Goal: Information Seeking & Learning: Learn about a topic

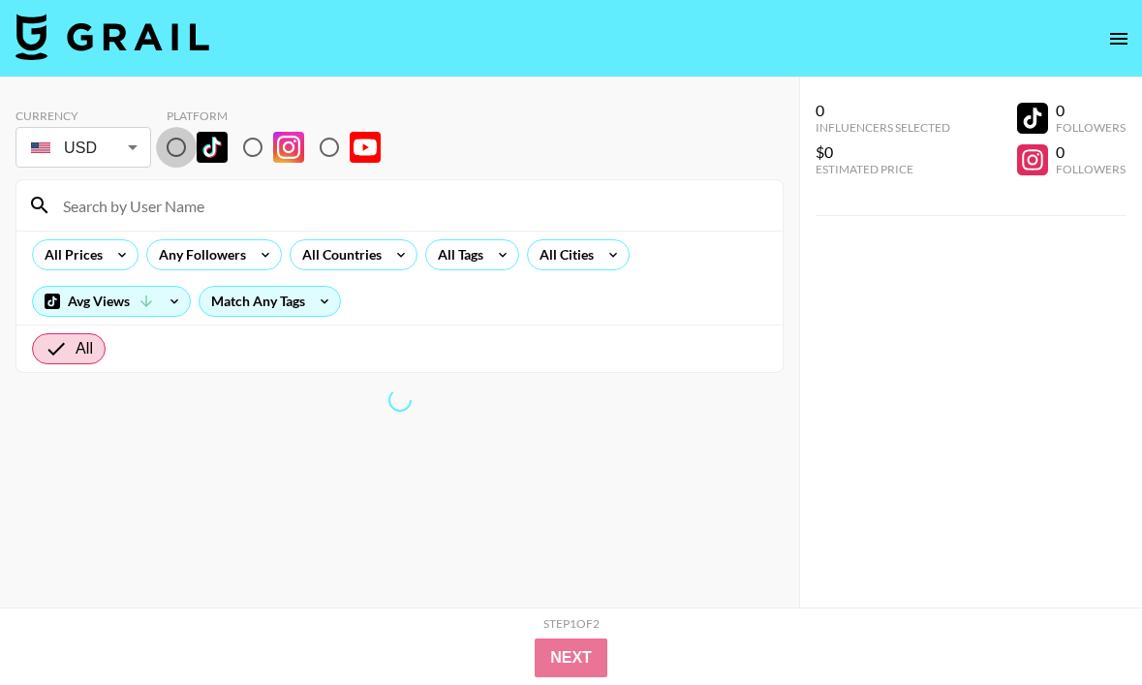
click at [183, 154] on input "radio" at bounding box center [176, 147] width 41 height 41
radio input "true"
click at [172, 148] on input "radio" at bounding box center [176, 147] width 41 height 41
click at [184, 146] on input "radio" at bounding box center [176, 147] width 41 height 41
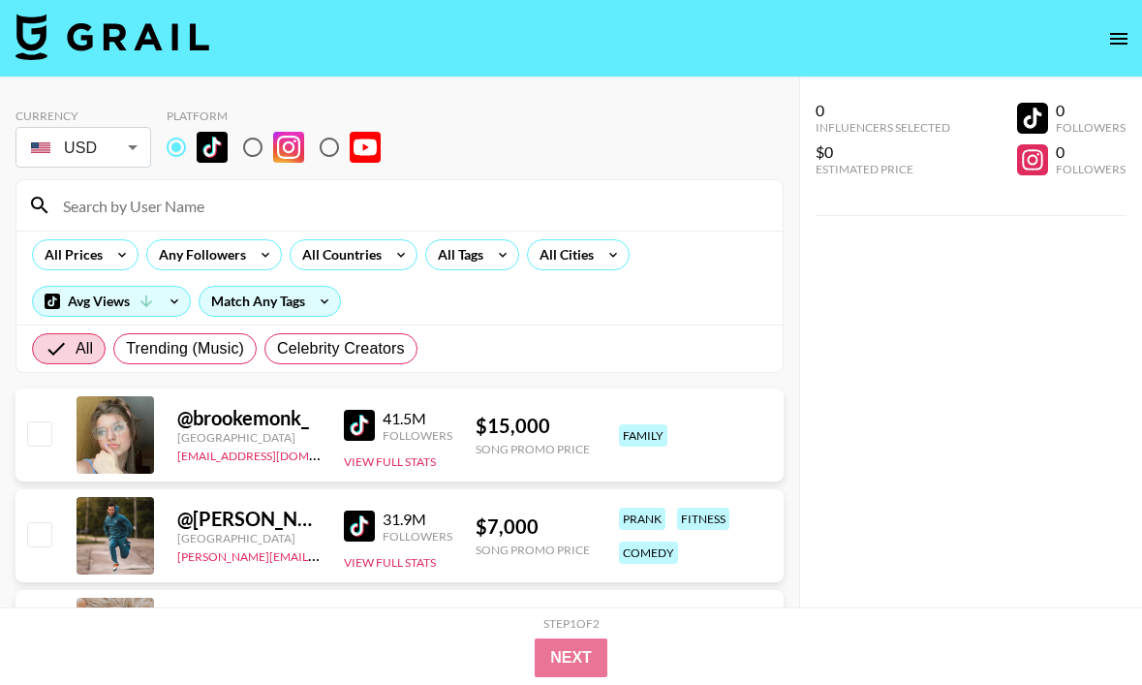
click at [174, 150] on input "radio" at bounding box center [176, 147] width 41 height 41
click at [361, 258] on div "All Countries" at bounding box center [338, 254] width 95 height 29
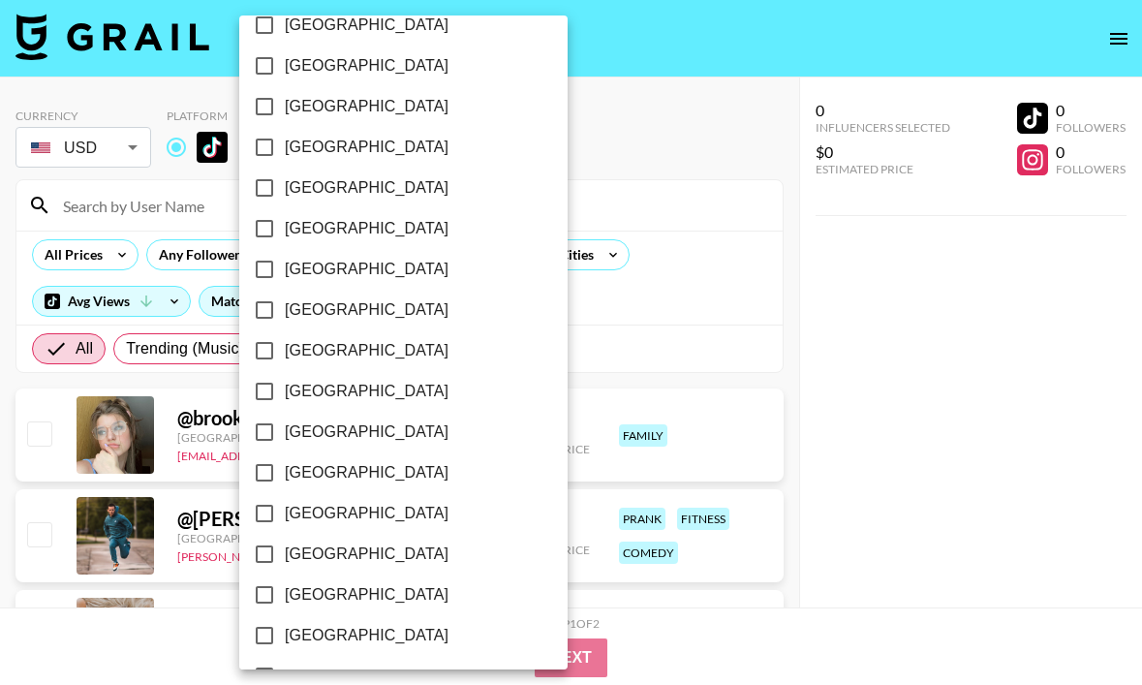
scroll to position [1574, 0]
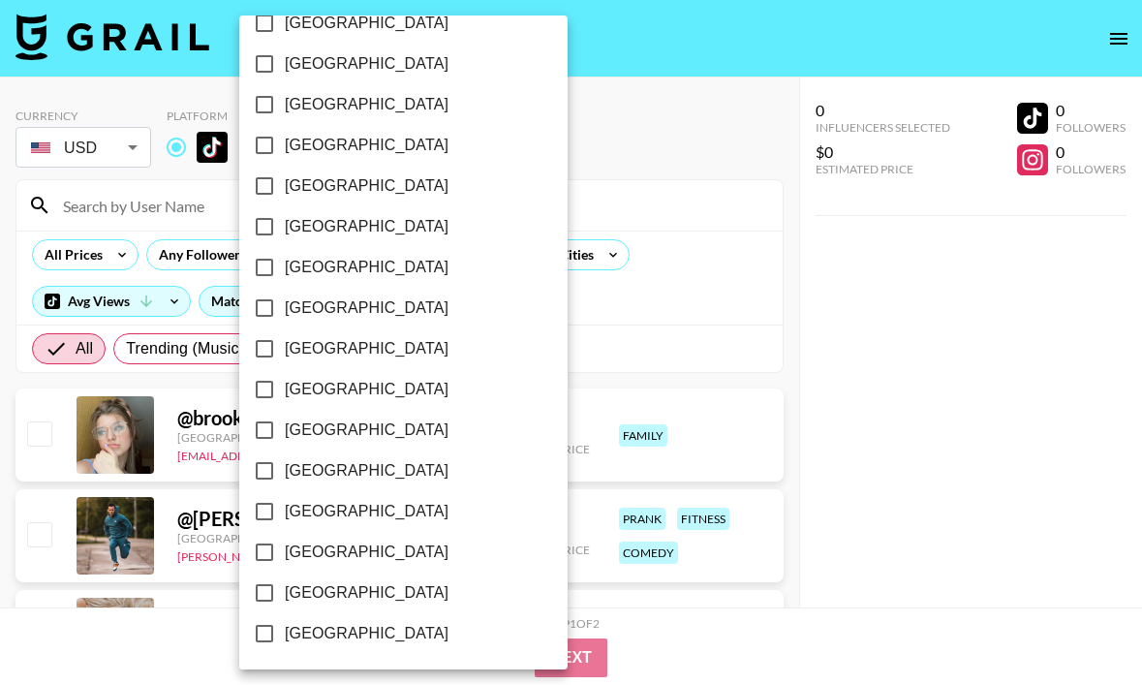
click at [256, 596] on input "[GEOGRAPHIC_DATA]" at bounding box center [264, 593] width 41 height 41
checkbox input "true"
click at [518, 320] on div at bounding box center [571, 342] width 1142 height 685
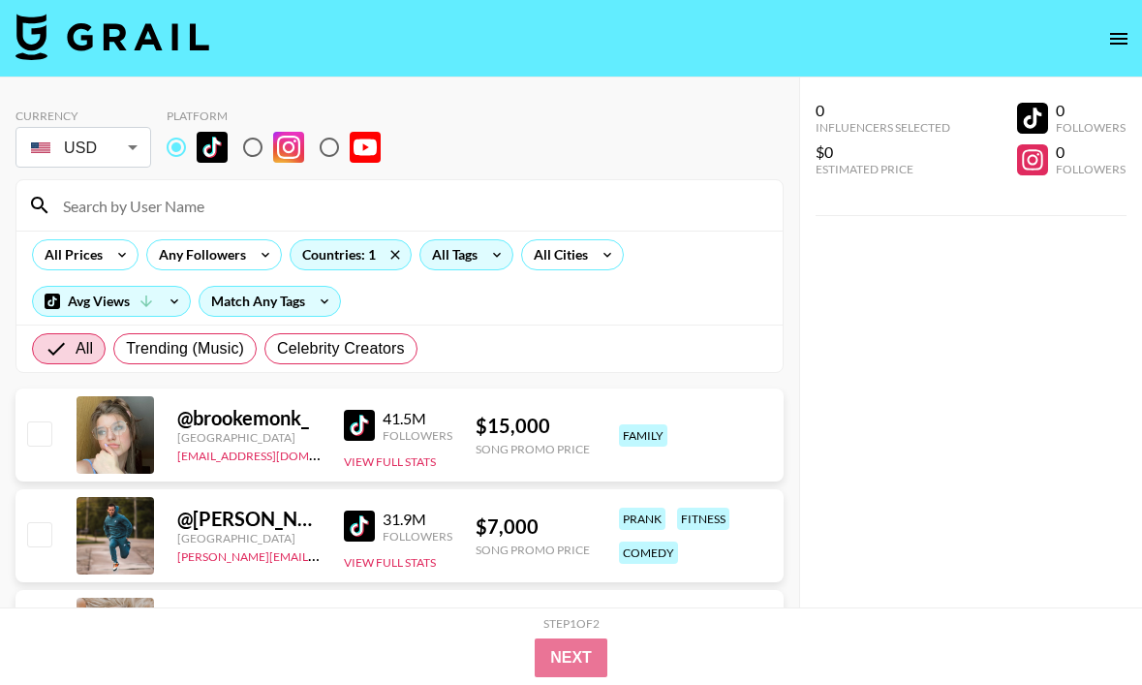
click at [477, 261] on div "All Tags" at bounding box center [450, 254] width 61 height 29
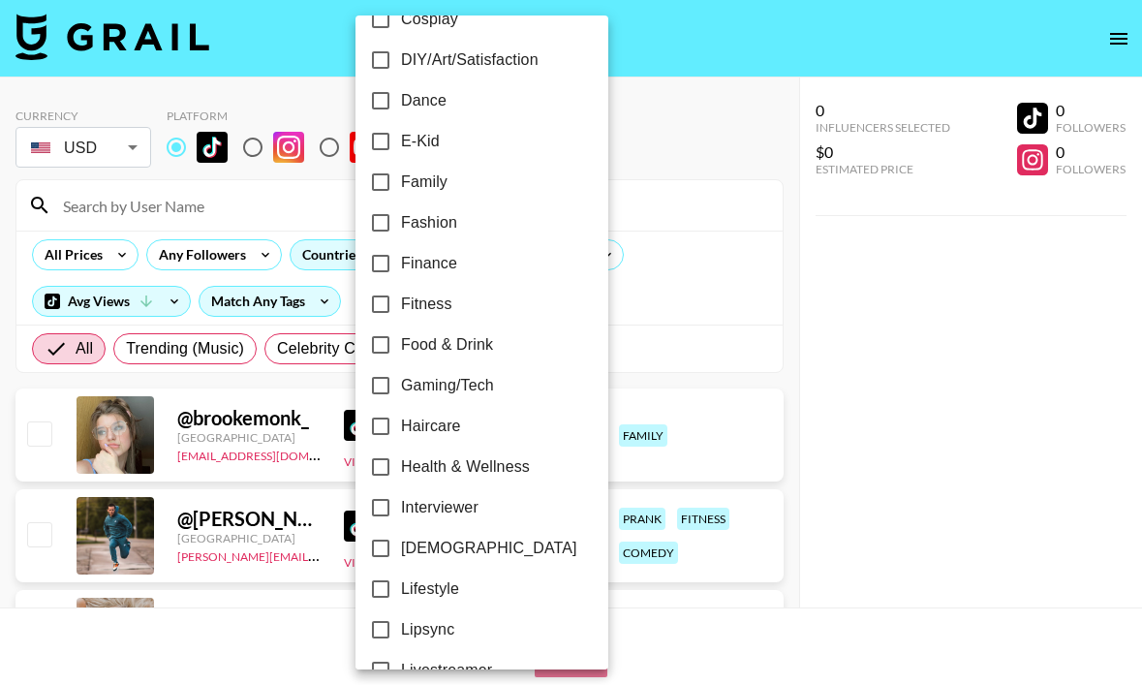
scroll to position [441, 0]
click at [390, 301] on input "Fitness" at bounding box center [380, 302] width 41 height 41
checkbox input "true"
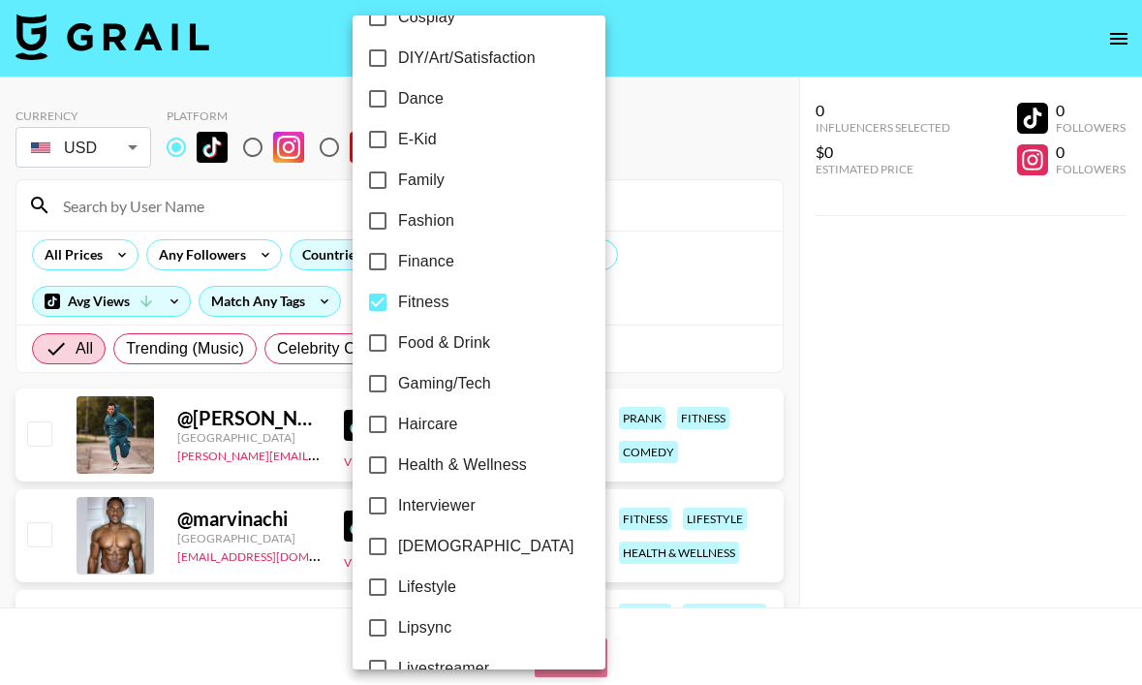
click at [705, 315] on div at bounding box center [571, 342] width 1142 height 685
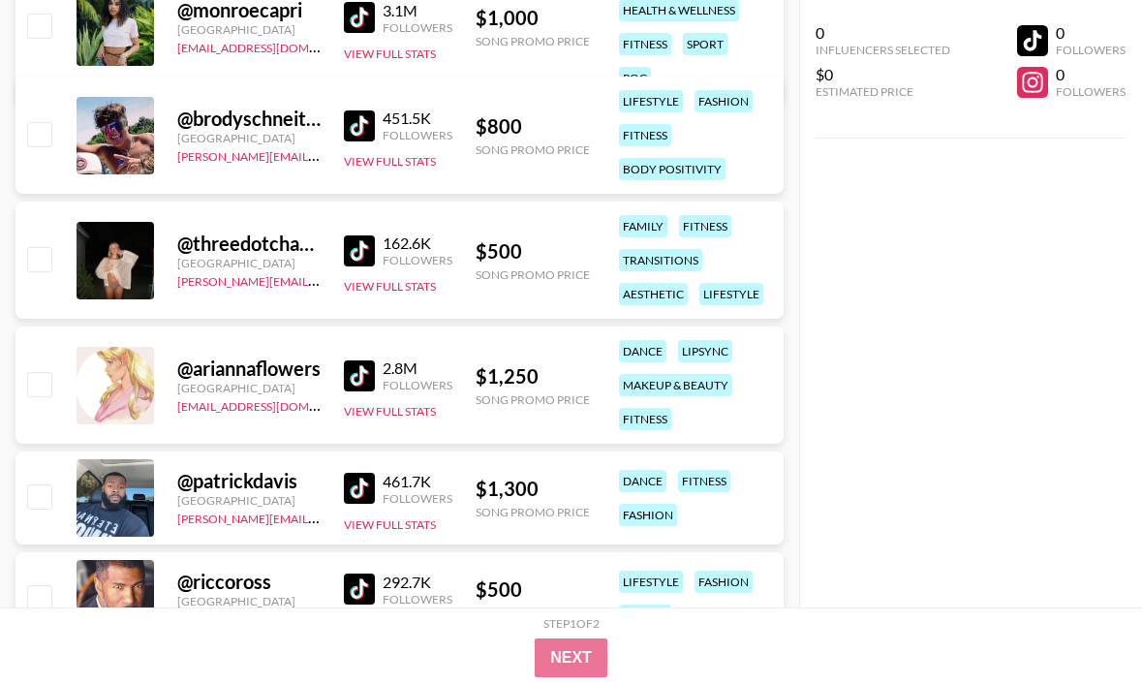
scroll to position [4931, 0]
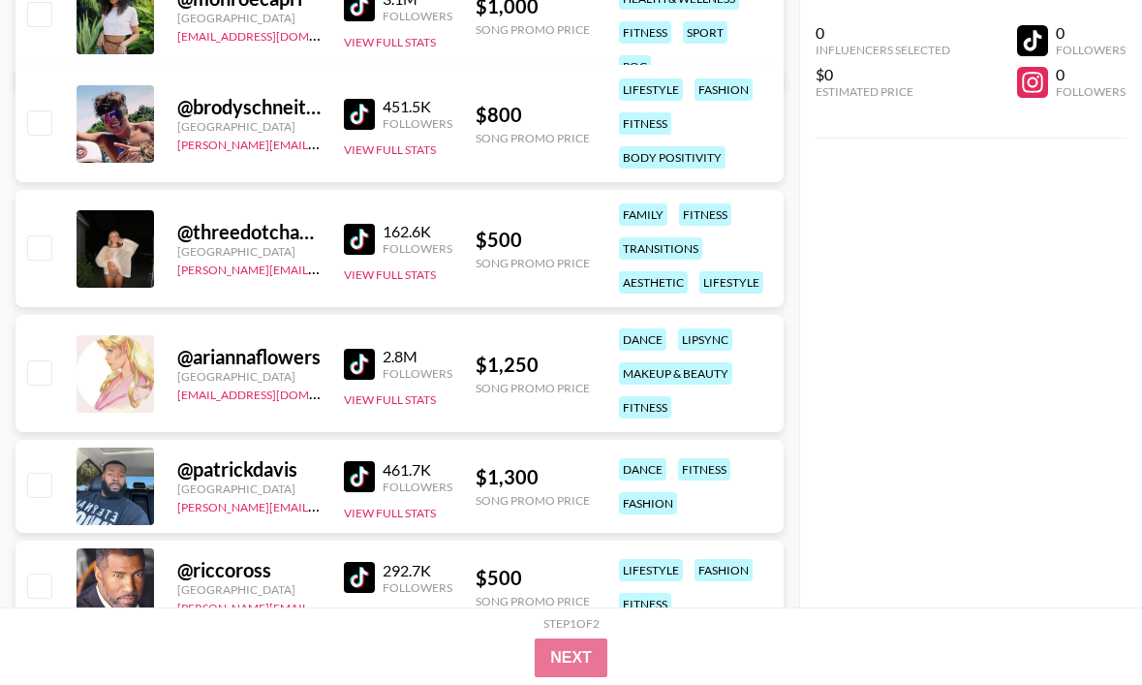
click at [354, 109] on img at bounding box center [359, 114] width 31 height 31
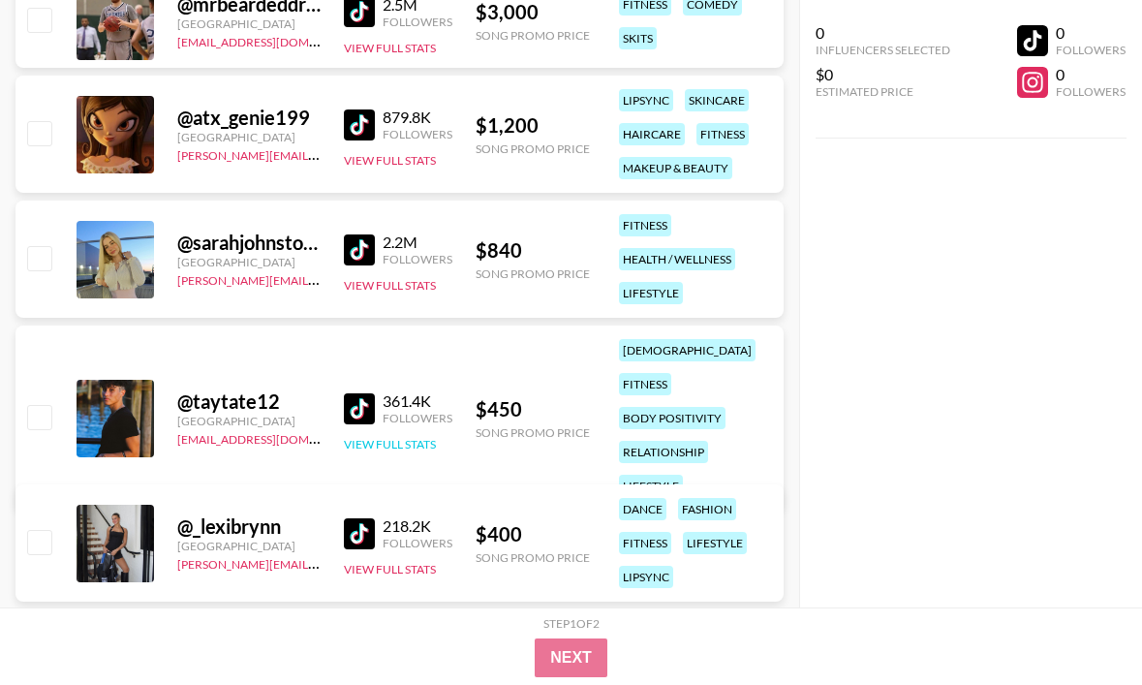
scroll to position [6566, 0]
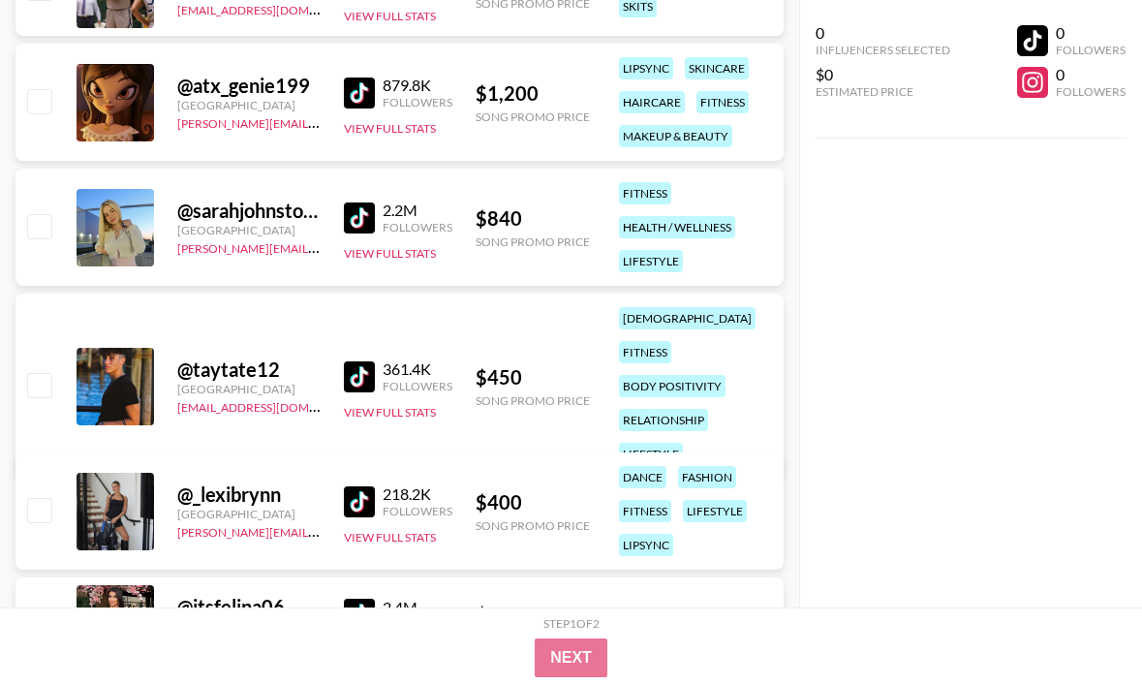
click at [354, 361] on img at bounding box center [359, 376] width 31 height 31
click at [366, 502] on img at bounding box center [359, 501] width 31 height 31
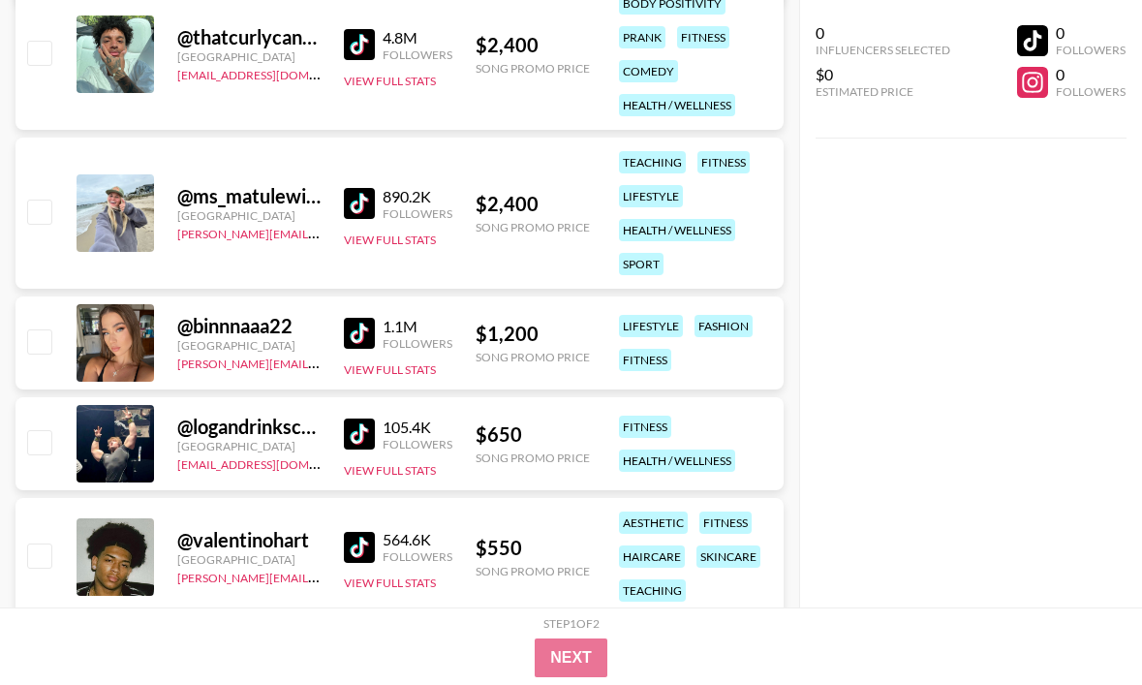
scroll to position [7395, 0]
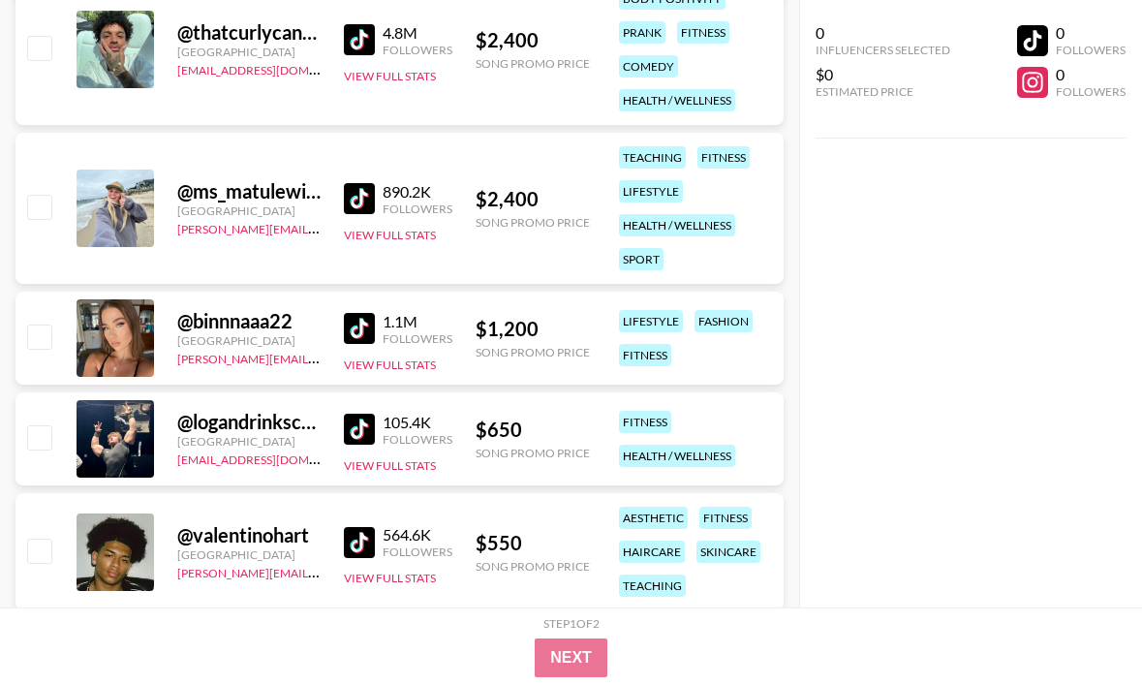
click at [362, 416] on img at bounding box center [359, 429] width 31 height 31
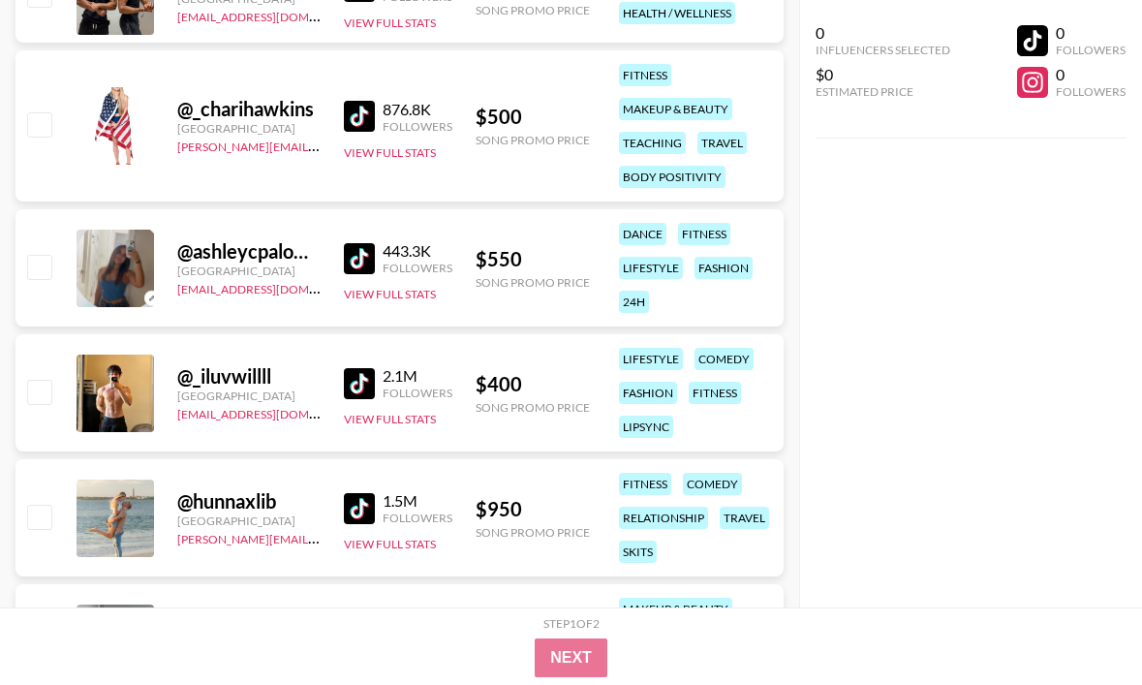
scroll to position [8382, 0]
click at [364, 386] on img at bounding box center [359, 383] width 31 height 31
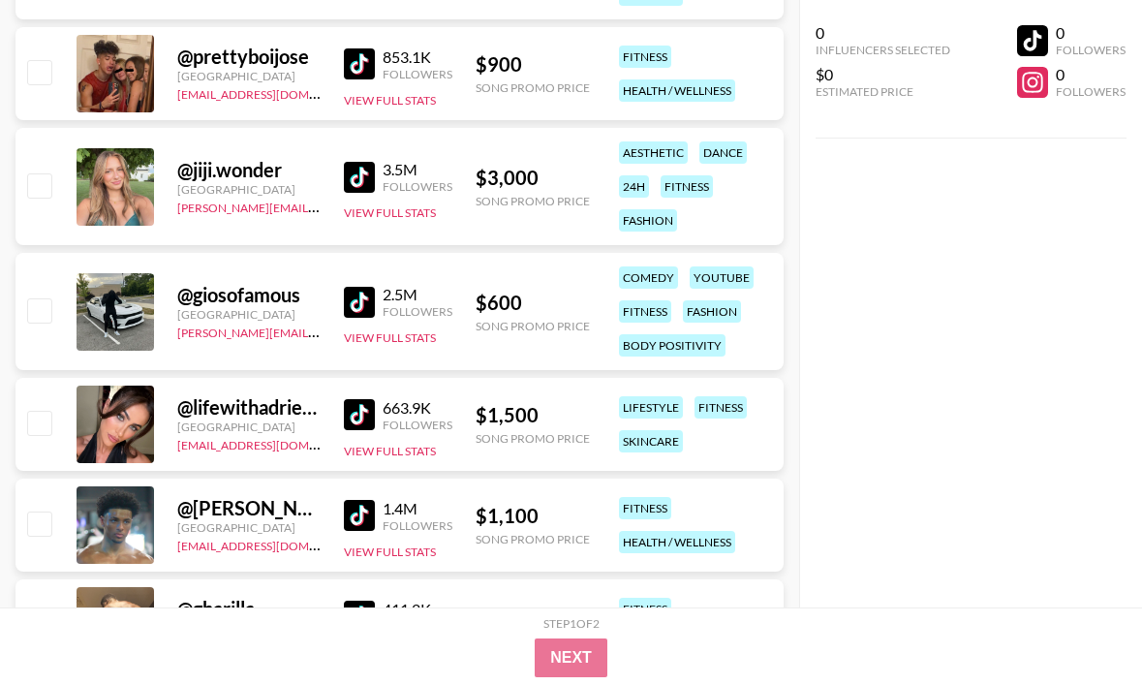
scroll to position [1212, 0]
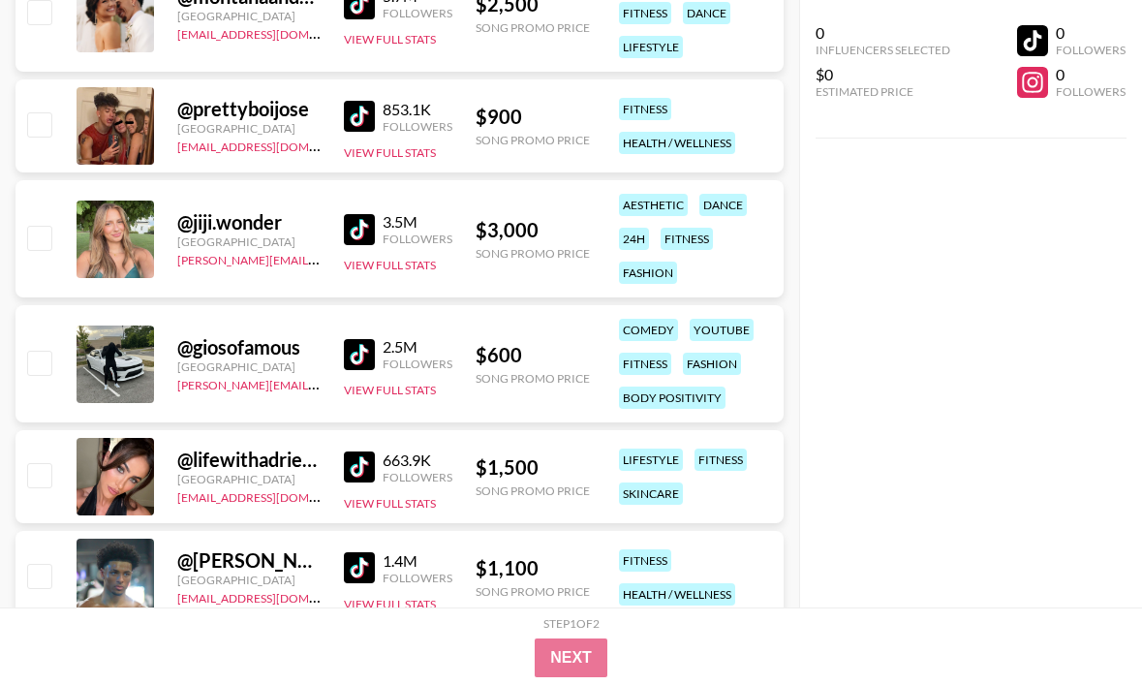
click at [349, 354] on img at bounding box center [359, 354] width 31 height 31
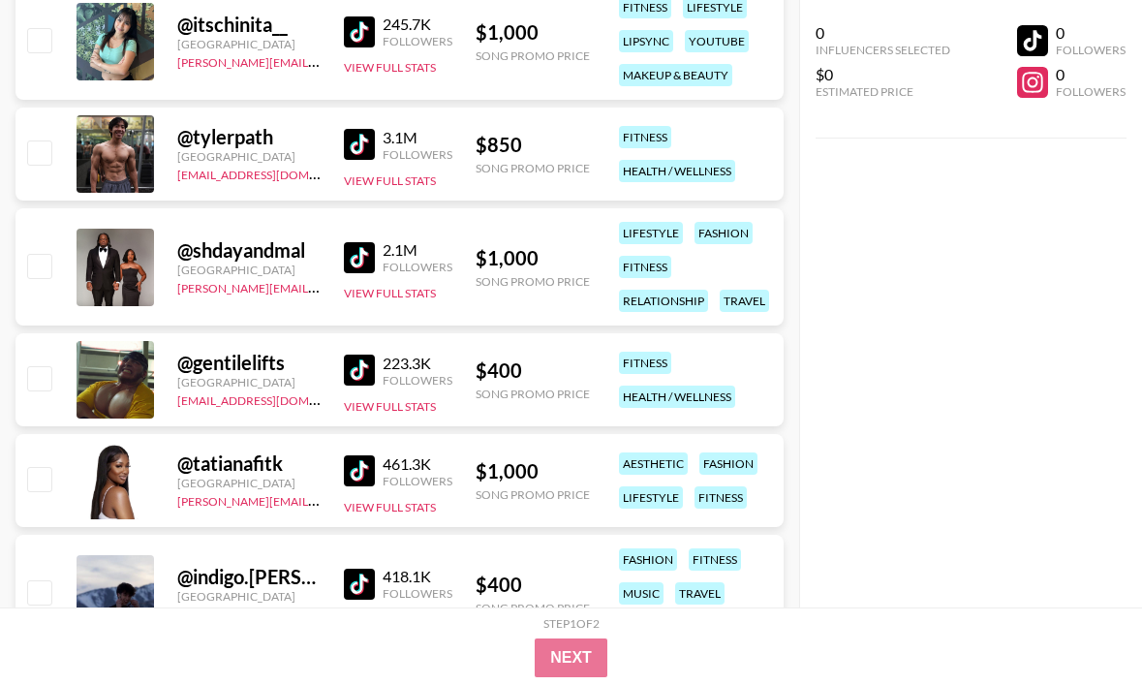
scroll to position [3159, 0]
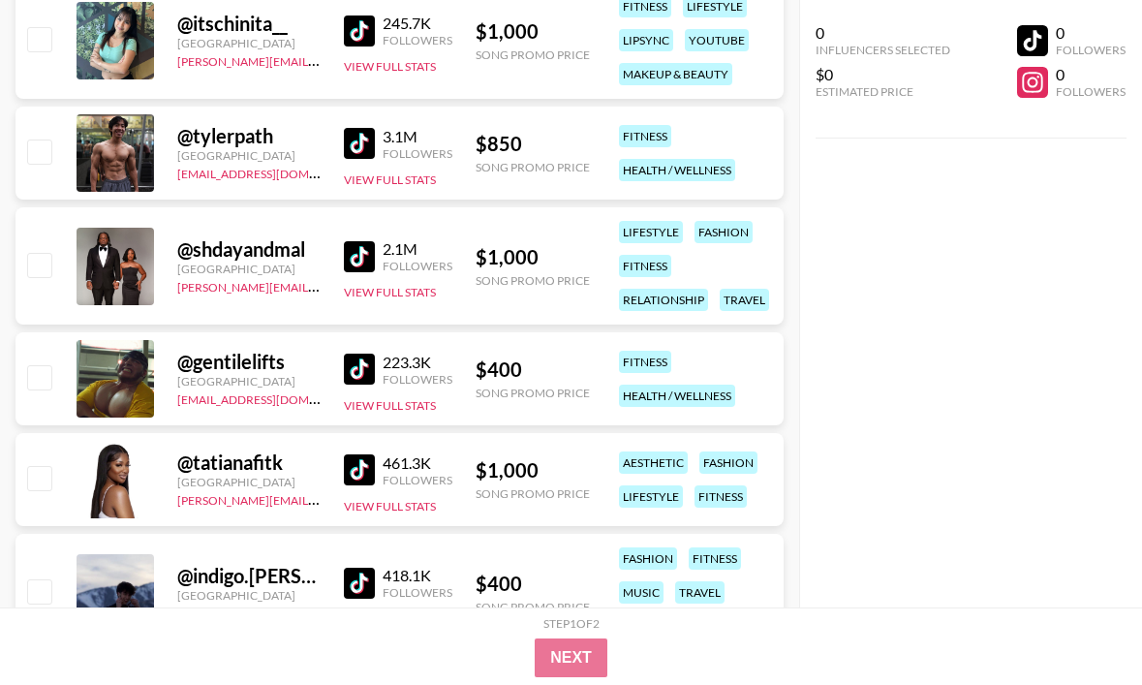
click at [360, 360] on img at bounding box center [359, 369] width 31 height 31
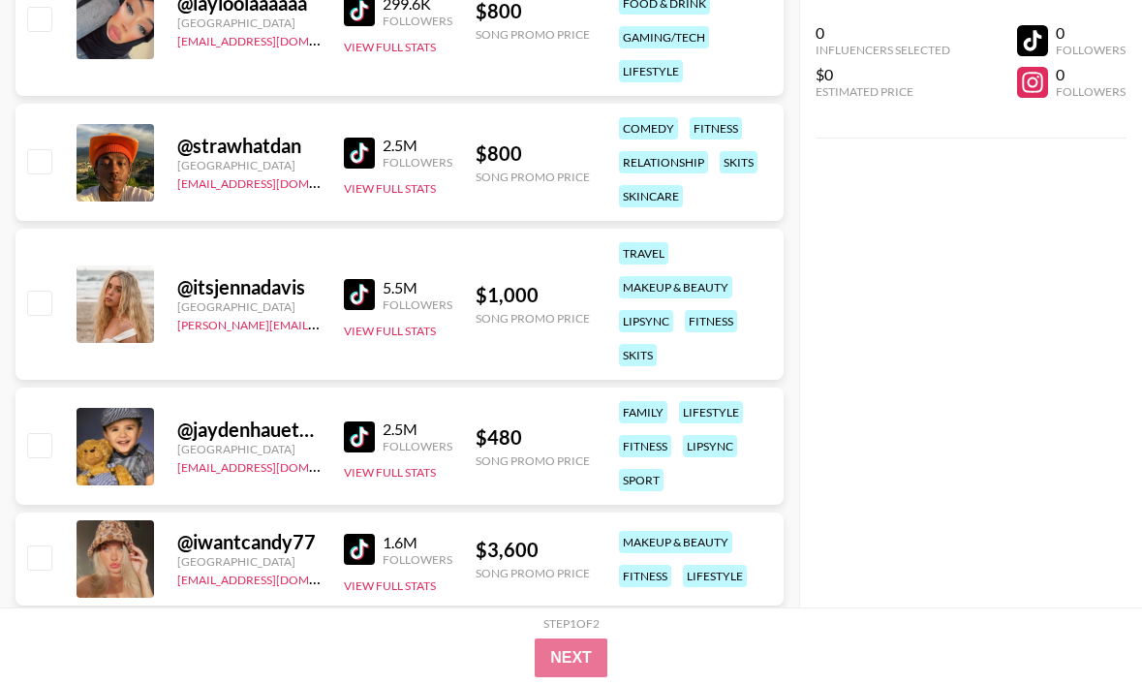
scroll to position [4024, 0]
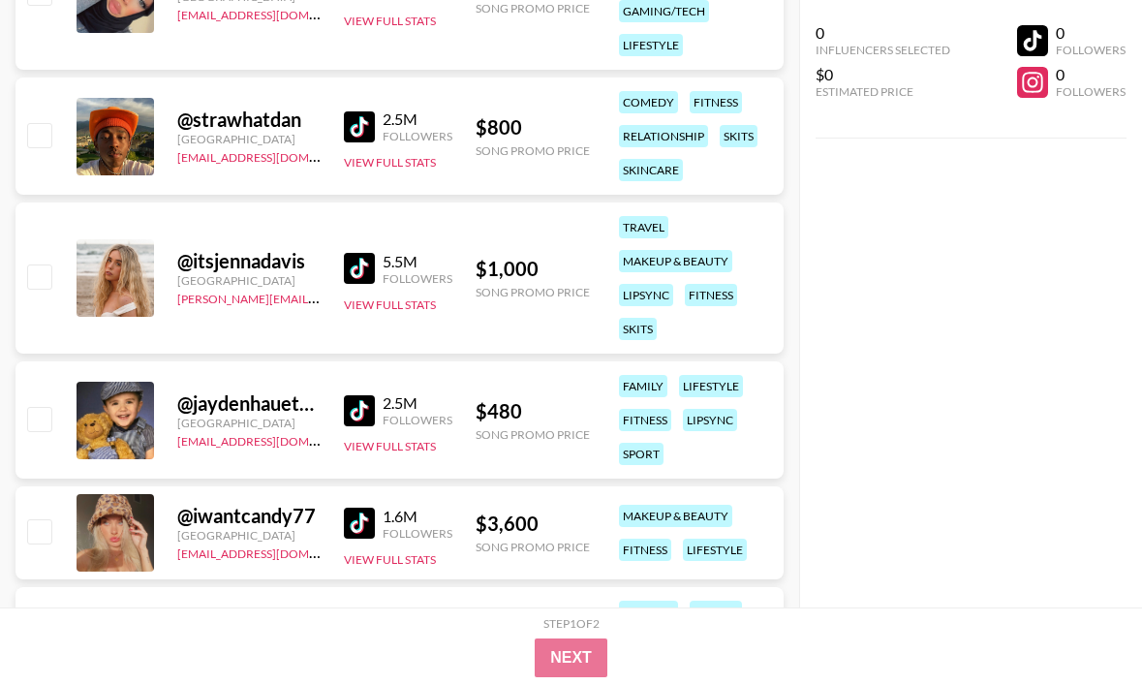
click at [358, 401] on img at bounding box center [359, 410] width 31 height 31
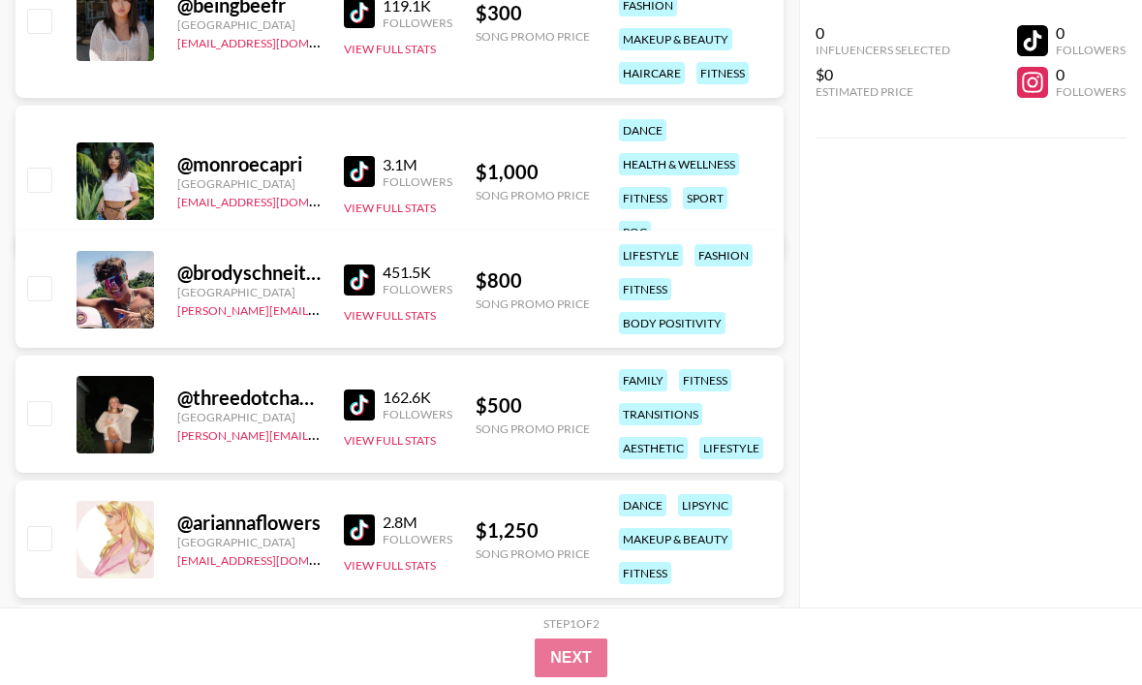
scroll to position [4845, 0]
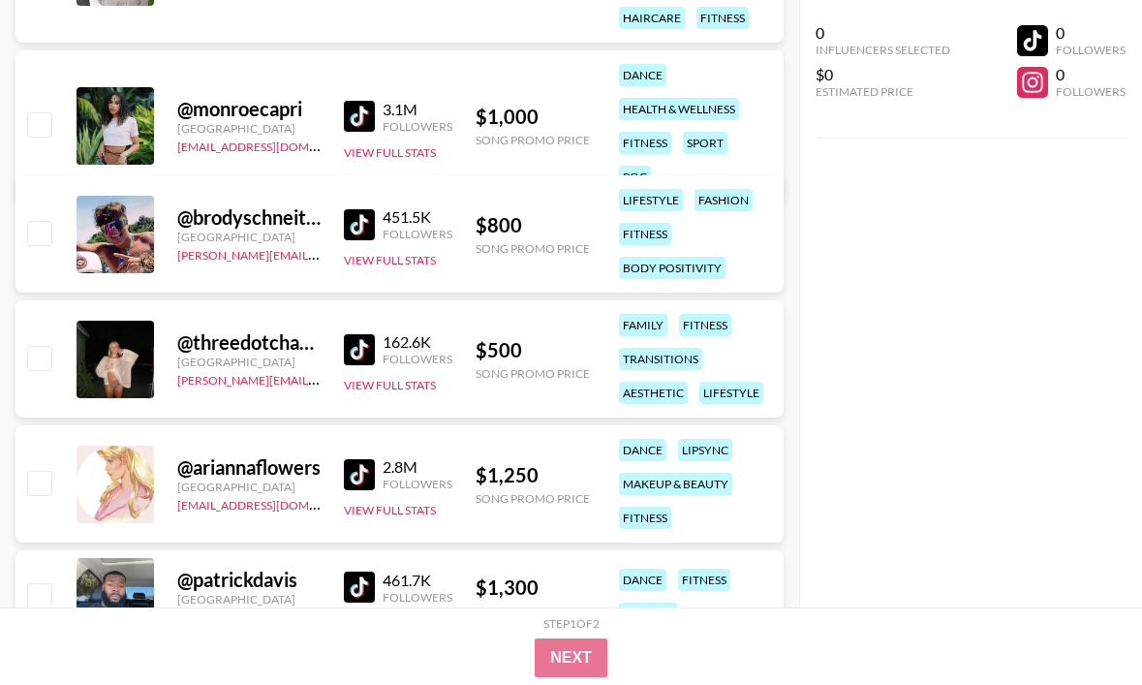
click at [352, 338] on img at bounding box center [359, 349] width 31 height 31
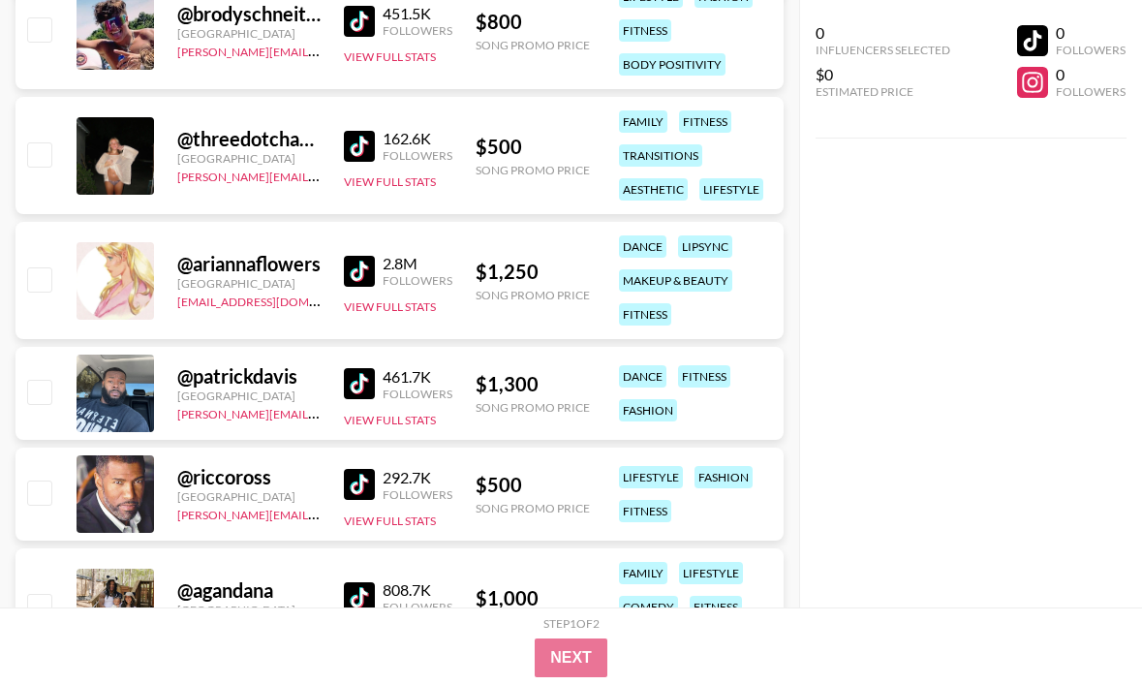
scroll to position [5047, 0]
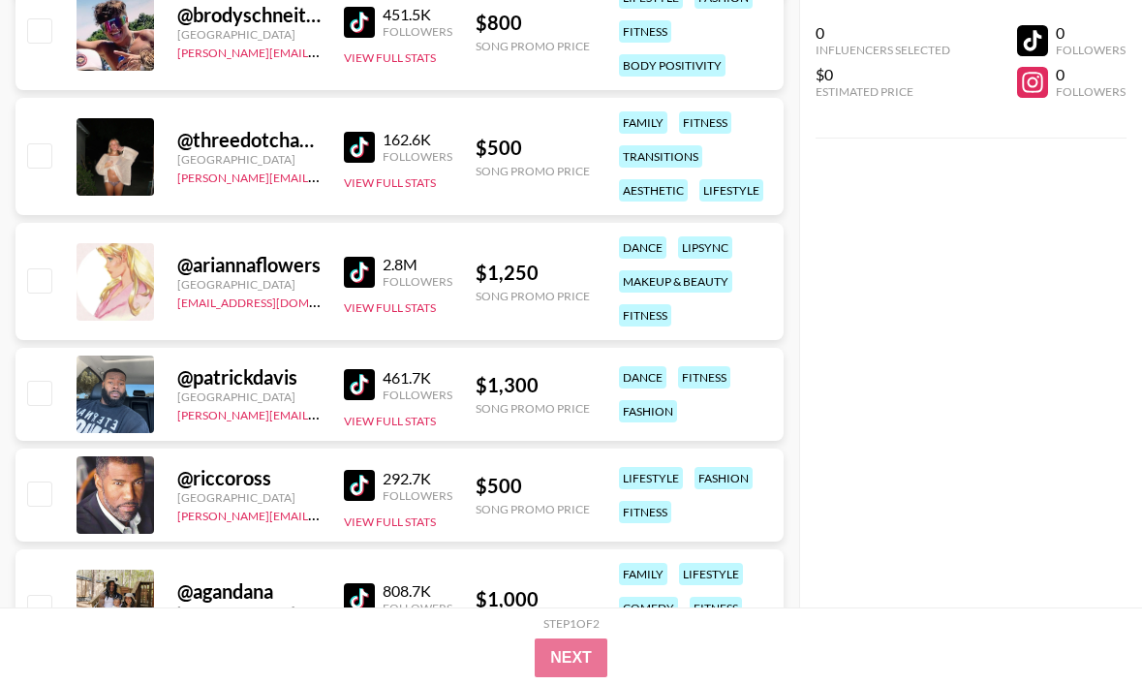
click at [364, 124] on div "162.6K Followers View Full Stats" at bounding box center [398, 156] width 109 height 69
click at [357, 143] on img at bounding box center [359, 147] width 31 height 31
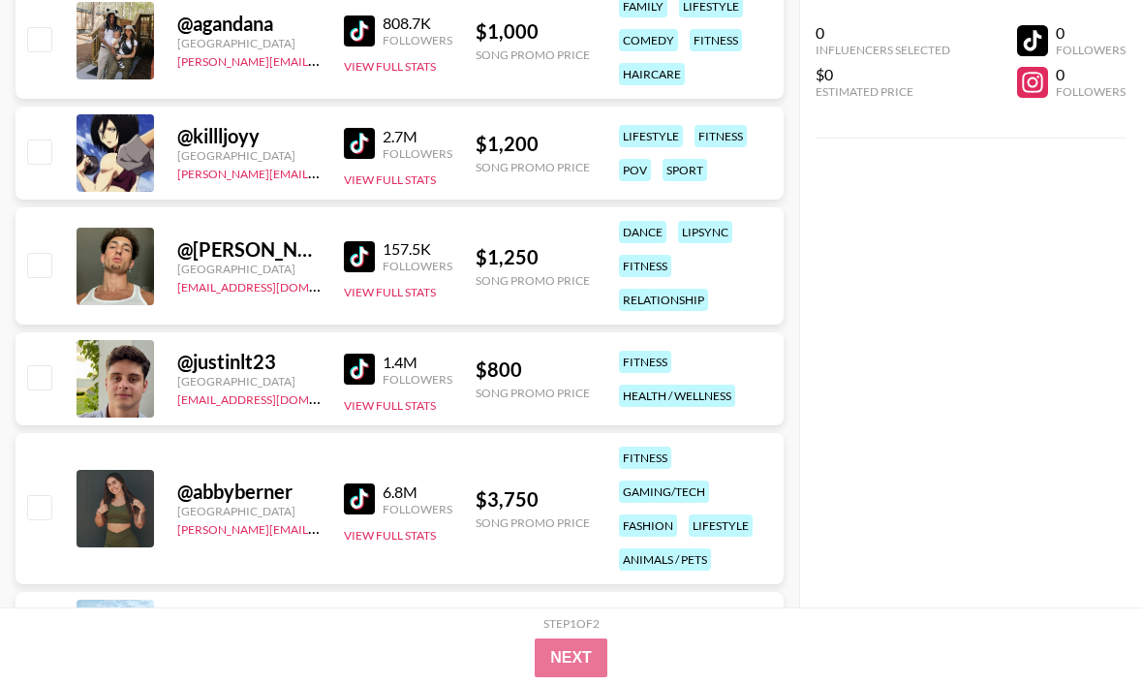
scroll to position [5626, 0]
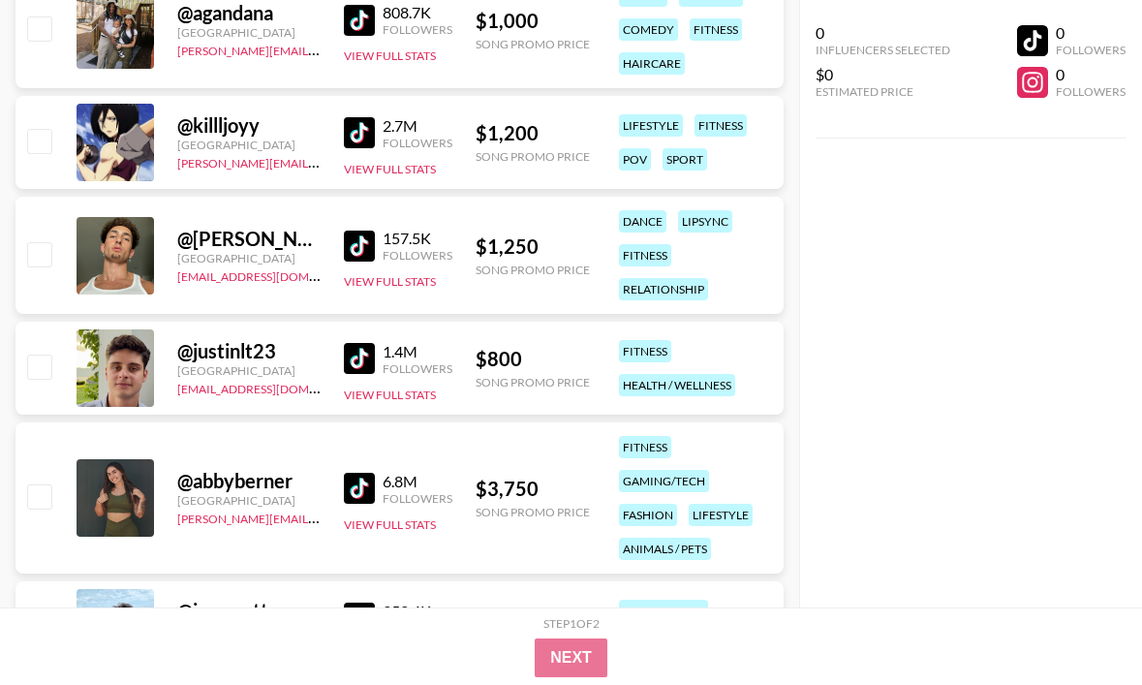
click at [361, 357] on img at bounding box center [359, 358] width 31 height 31
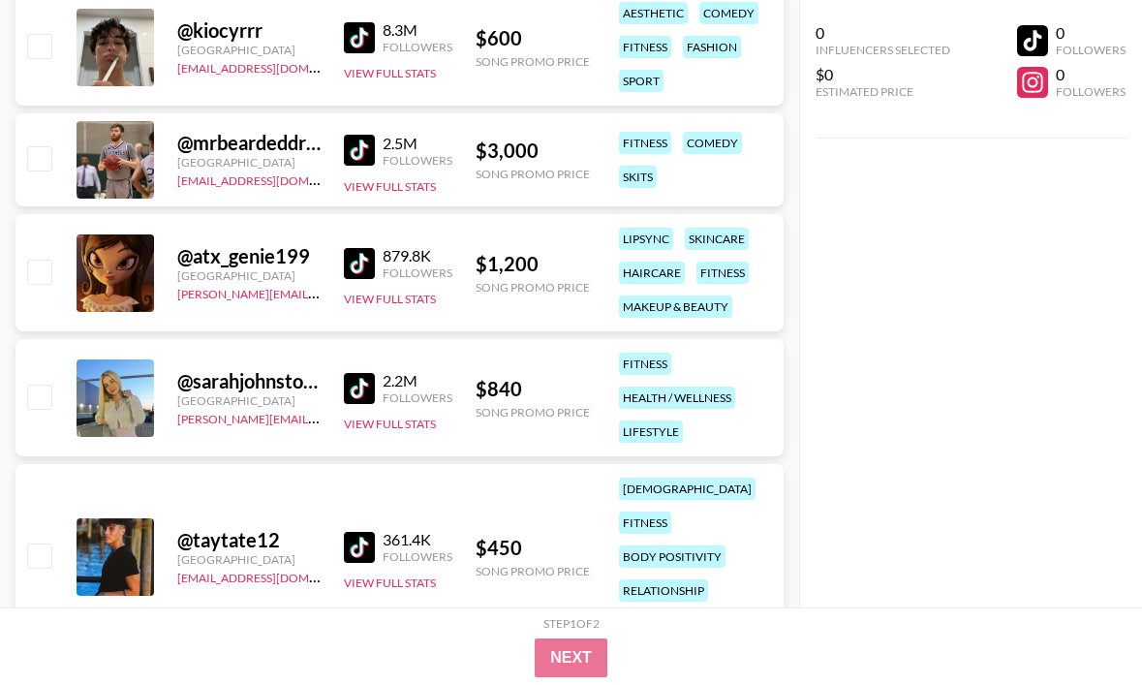
scroll to position [6422, 0]
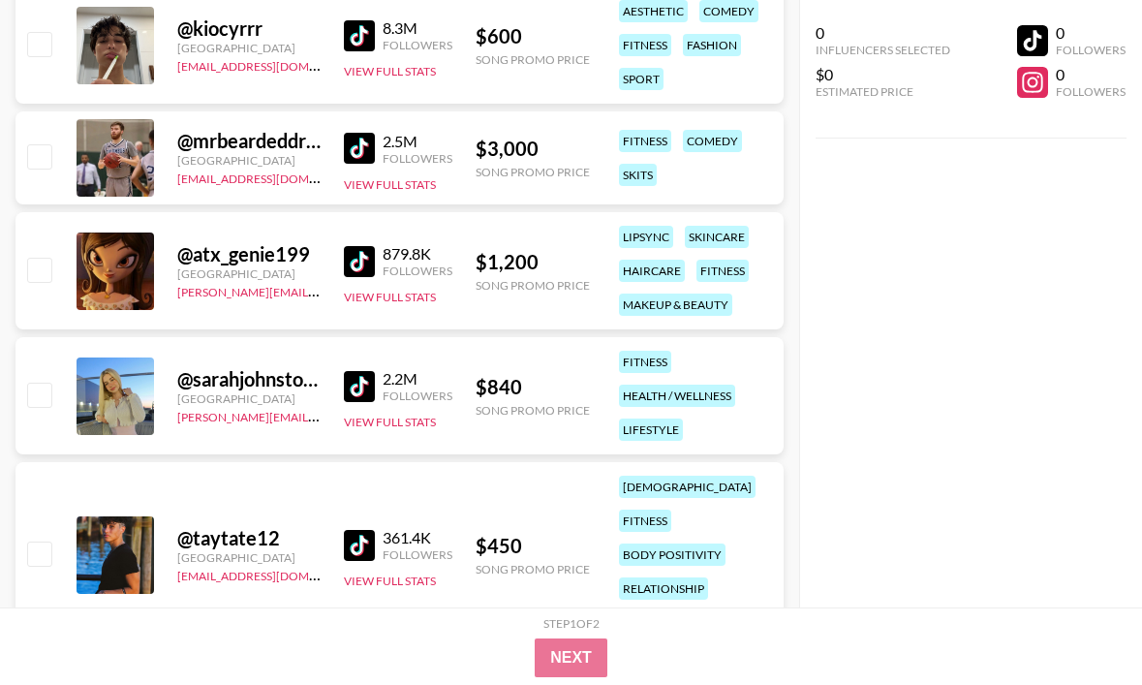
click at [360, 377] on img at bounding box center [359, 386] width 31 height 31
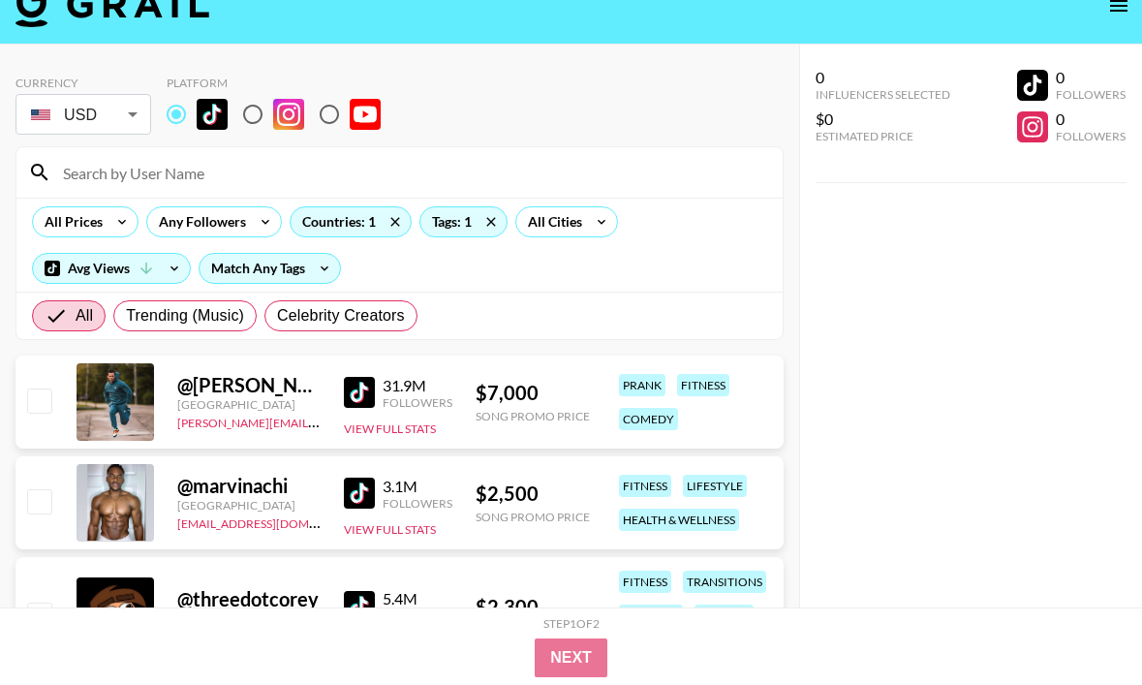
scroll to position [0, 0]
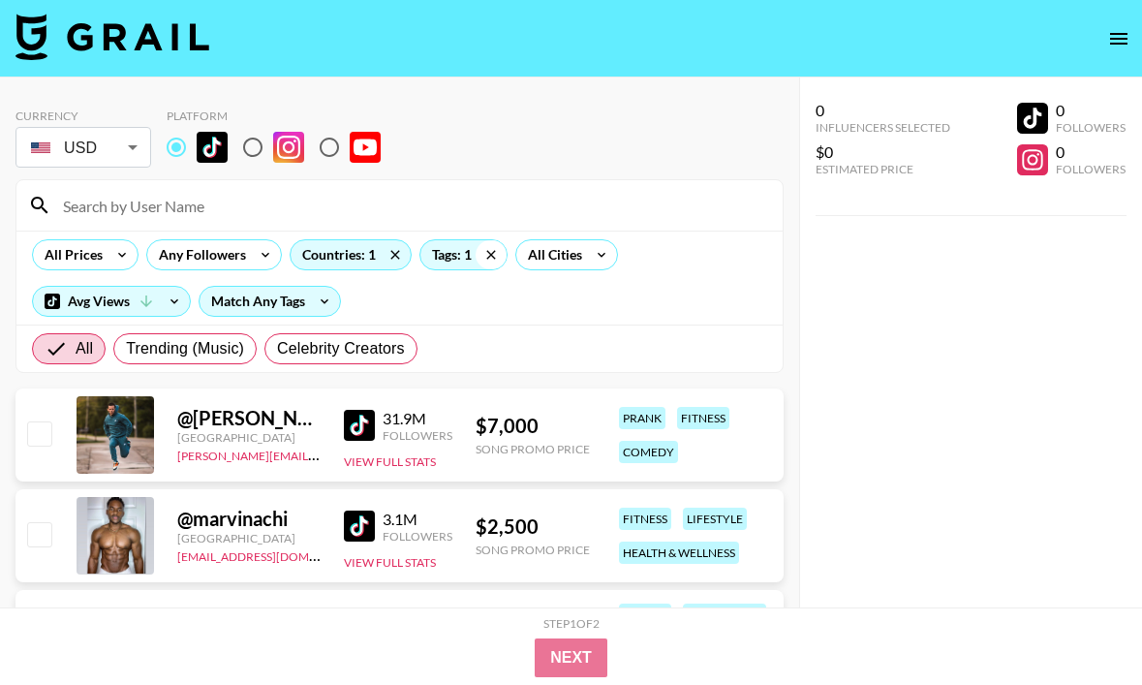
click at [491, 253] on icon at bounding box center [490, 254] width 9 height 9
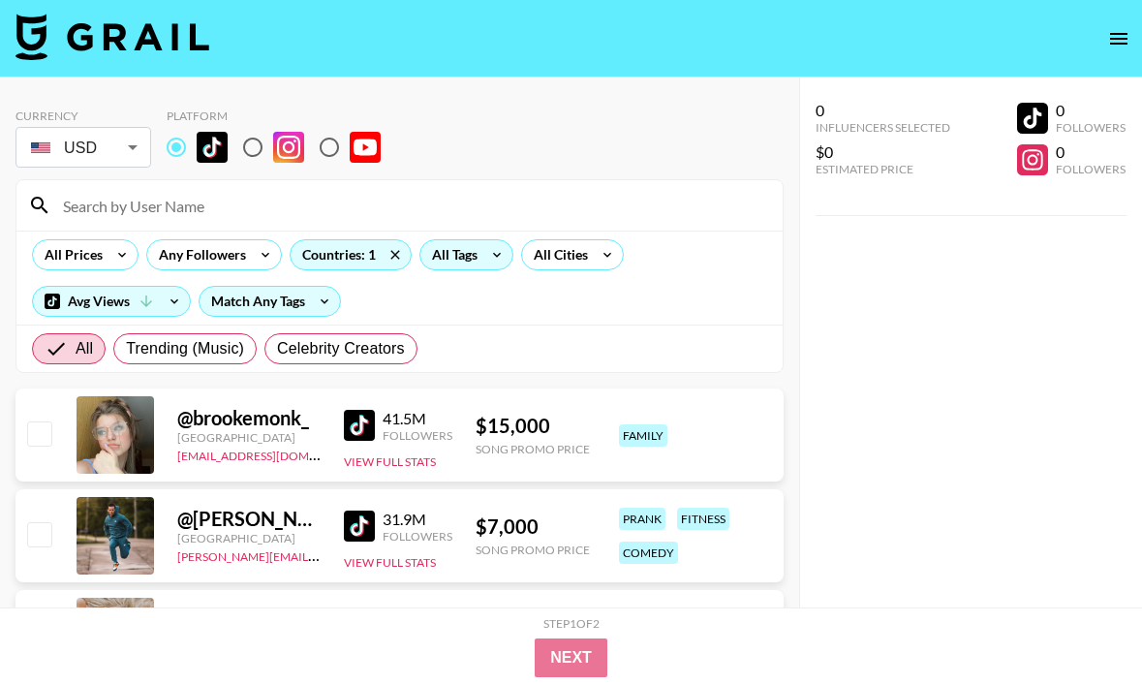
click at [457, 212] on input at bounding box center [411, 205] width 720 height 31
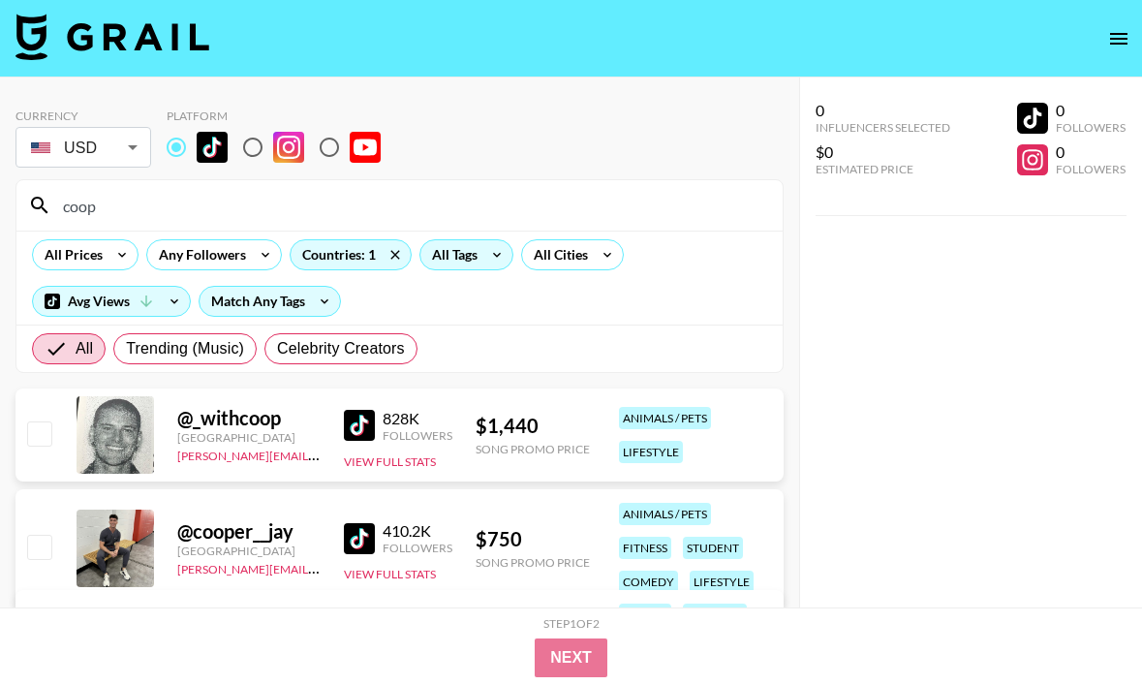
type input "coop"
